Goal: Transaction & Acquisition: Download file/media

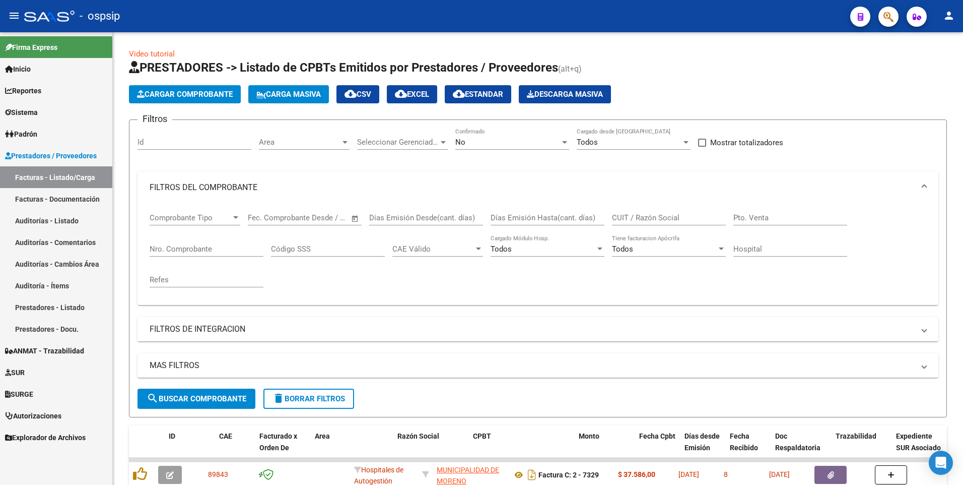
scroll to position [0, 39]
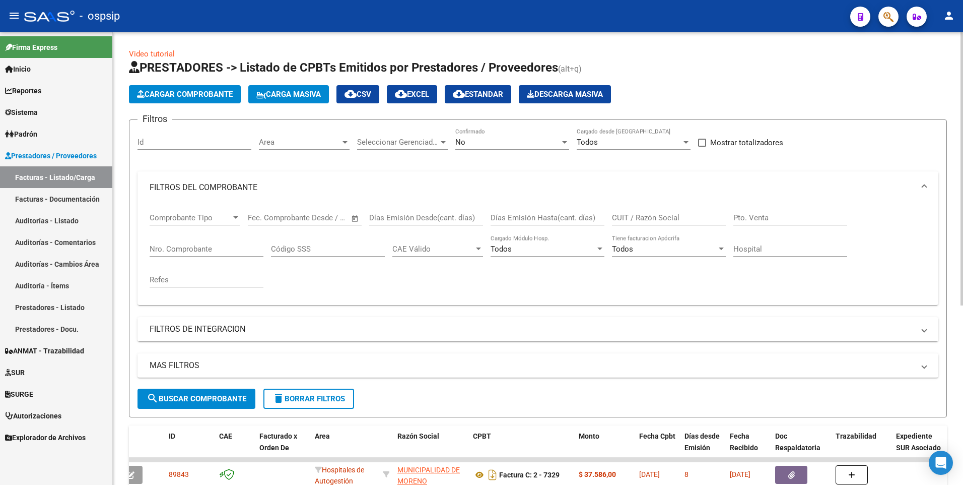
click at [299, 396] on span "delete Borrar Filtros" at bounding box center [308, 398] width 73 height 9
click at [196, 250] on input "Nro. Comprobante" at bounding box center [207, 248] width 114 height 9
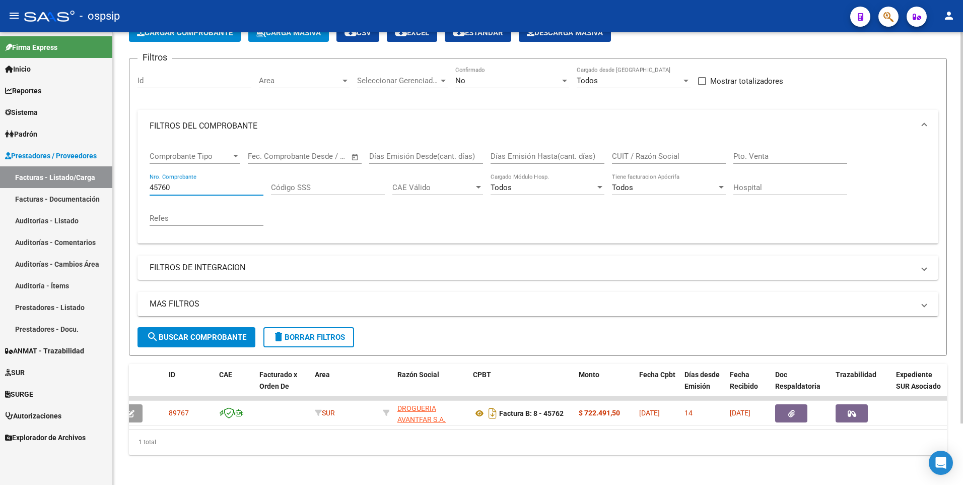
scroll to position [71, 0]
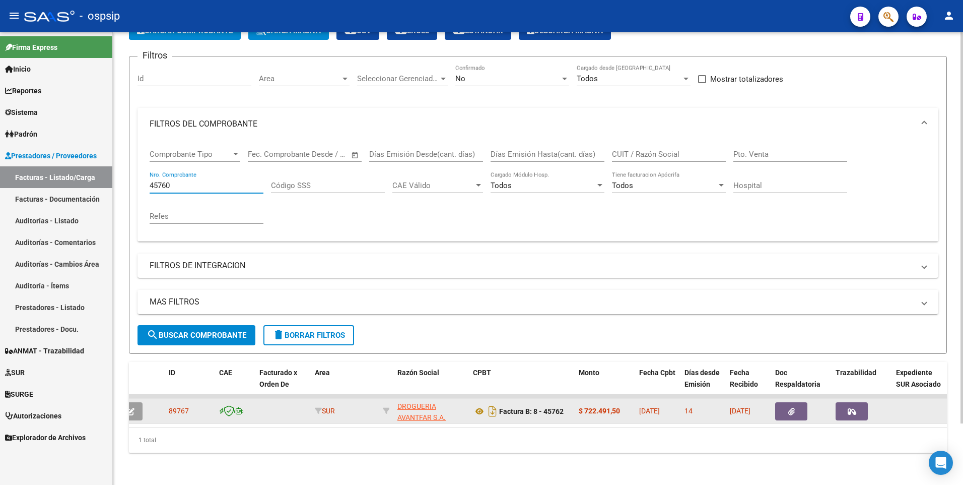
click at [801, 404] on button "button" at bounding box center [791, 411] width 32 height 18
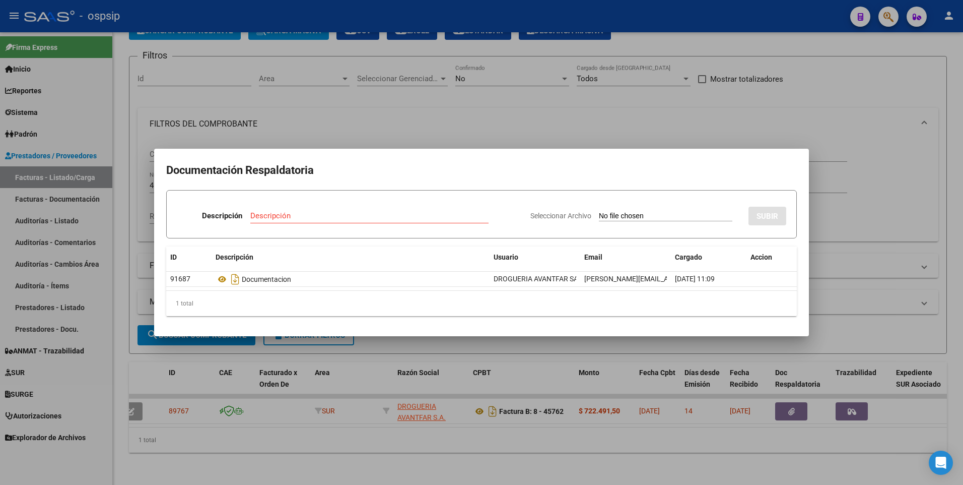
drag, startPoint x: 486, startPoint y: 84, endPoint x: 445, endPoint y: 65, distance: 45.1
click at [486, 85] on div at bounding box center [481, 242] width 963 height 485
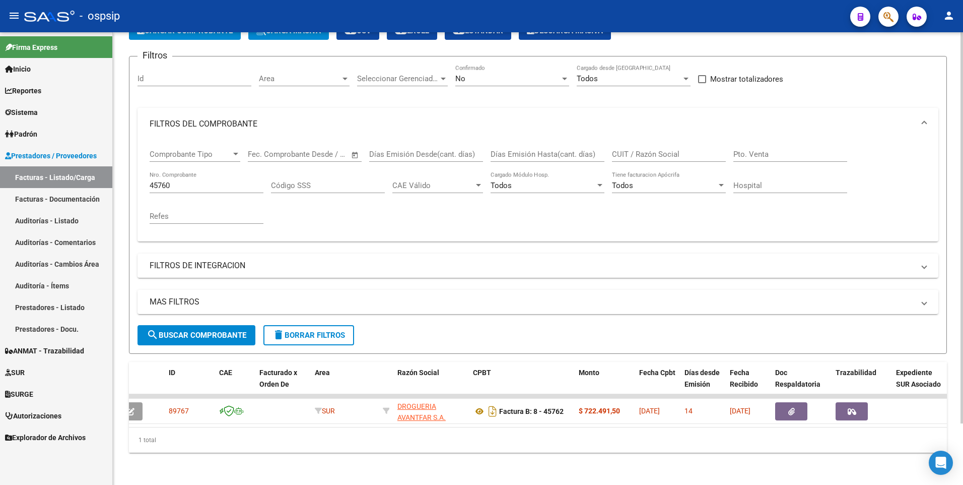
click at [200, 181] on input "45760" at bounding box center [207, 185] width 114 height 9
click at [197, 181] on input "45760" at bounding box center [207, 185] width 114 height 9
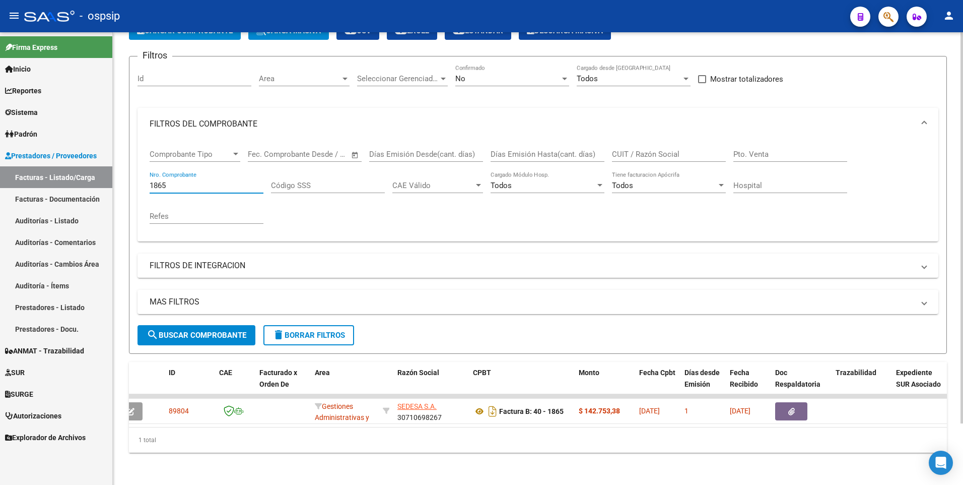
scroll to position [0, 0]
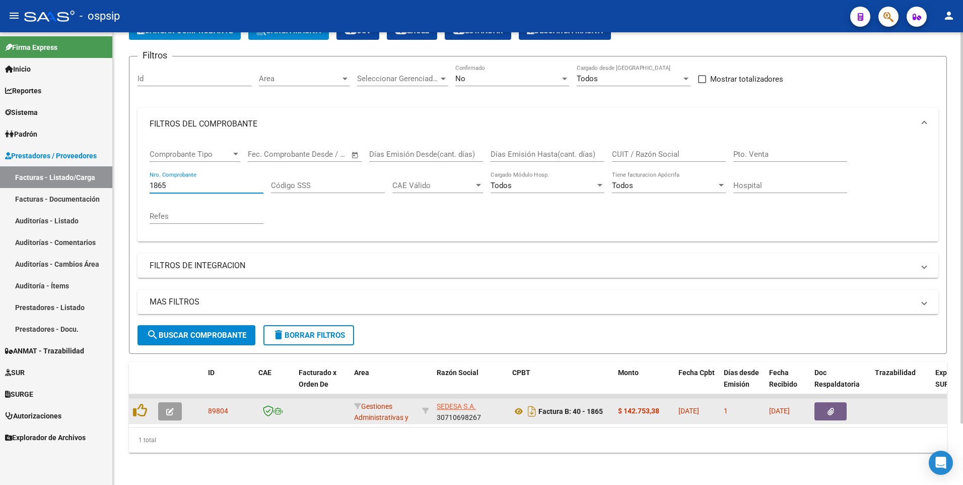
type input "1865"
click at [827, 407] on icon "button" at bounding box center [830, 411] width 7 height 8
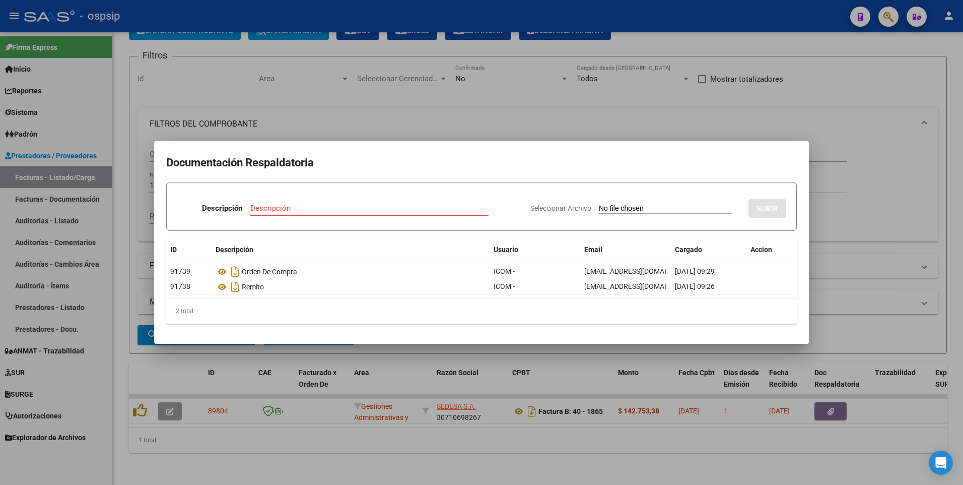
click at [384, 19] on div at bounding box center [481, 242] width 963 height 485
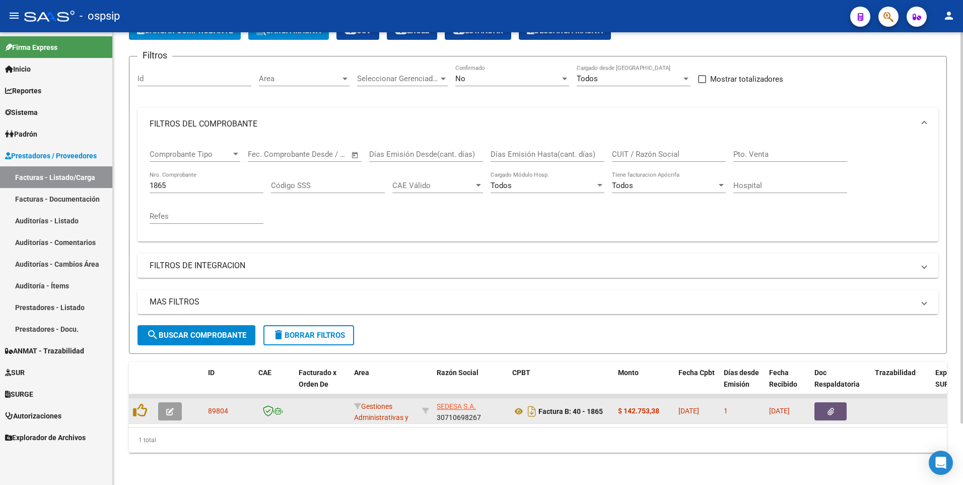
click at [834, 408] on button "button" at bounding box center [830, 411] width 32 height 18
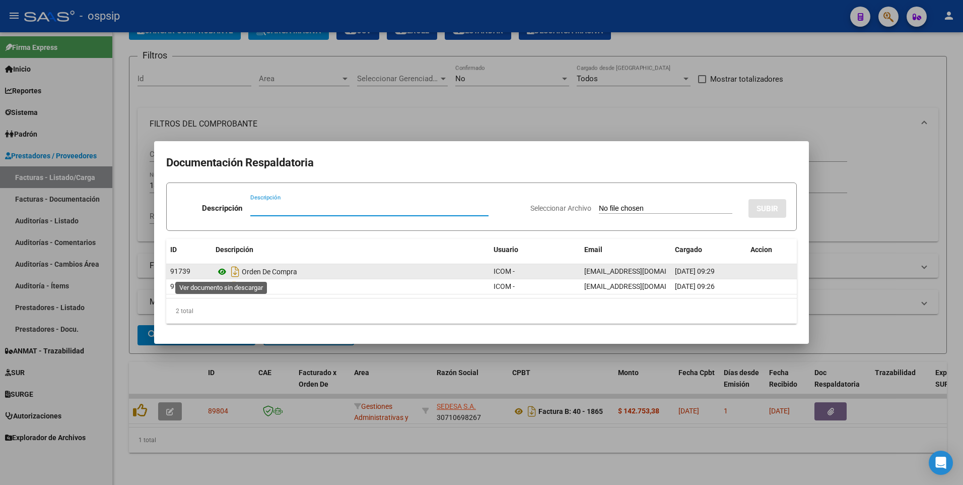
click at [224, 269] on icon at bounding box center [222, 271] width 13 height 12
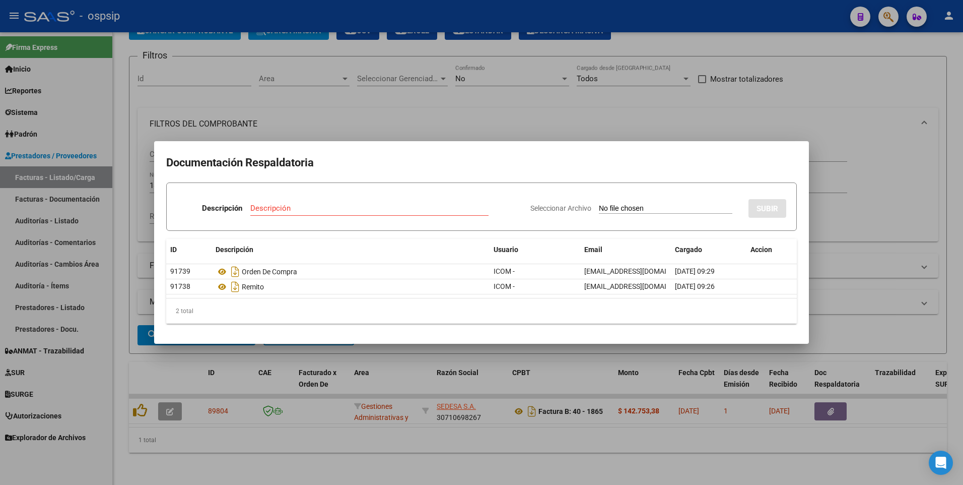
click at [383, 57] on div at bounding box center [481, 242] width 963 height 485
